Goal: Check status

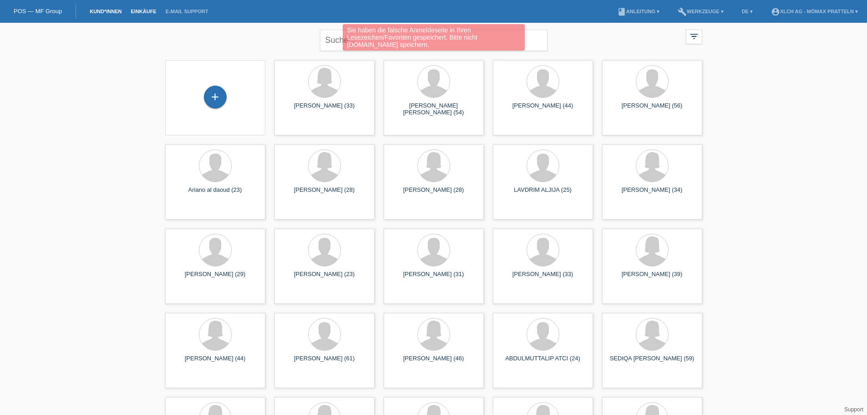
click at [139, 11] on link "Einkäufe" at bounding box center [143, 11] width 35 height 5
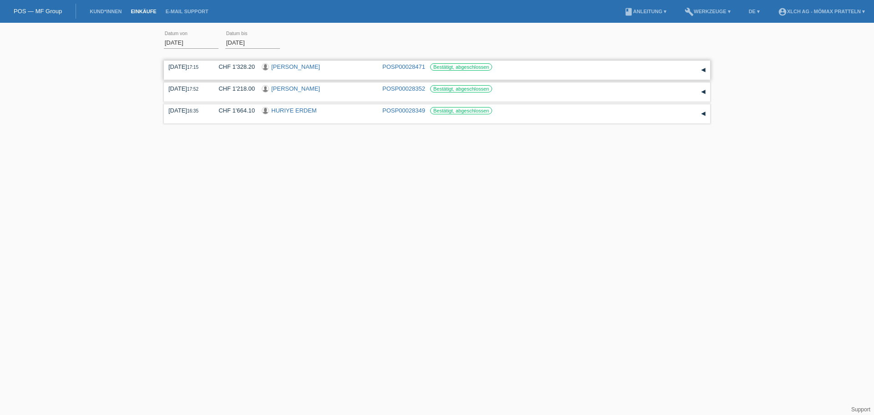
click at [283, 62] on div "[DATE] 17:15 CHF 1'328.20 [PERSON_NAME] POSP00028471 Bestätigt, abgeschlossen D…" at bounding box center [437, 70] width 546 height 19
click at [283, 62] on div "08.10.2025 17:15 CHF 1'328.20 Vanessa Lopez POSP00028471 Bestätigt, abgeschloss…" at bounding box center [437, 70] width 546 height 19
click at [281, 67] on link "[PERSON_NAME]" at bounding box center [295, 66] width 49 height 7
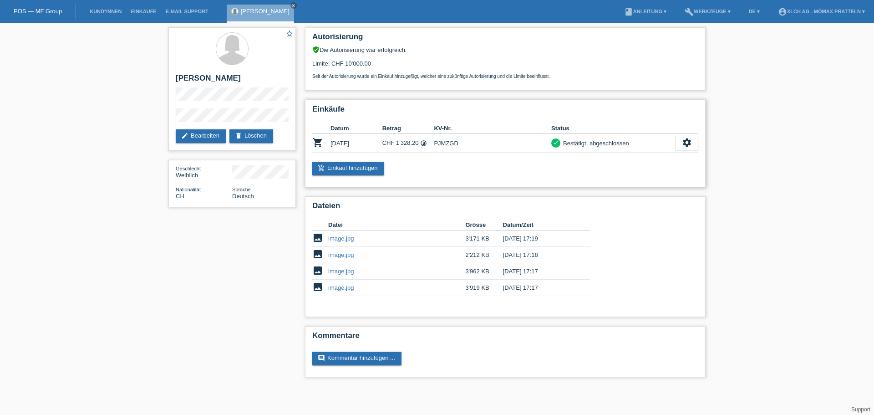
click at [444, 144] on td "PJMZGD" at bounding box center [492, 143] width 117 height 19
copy td "PJMZGD"
